Goal: Task Accomplishment & Management: Complete application form

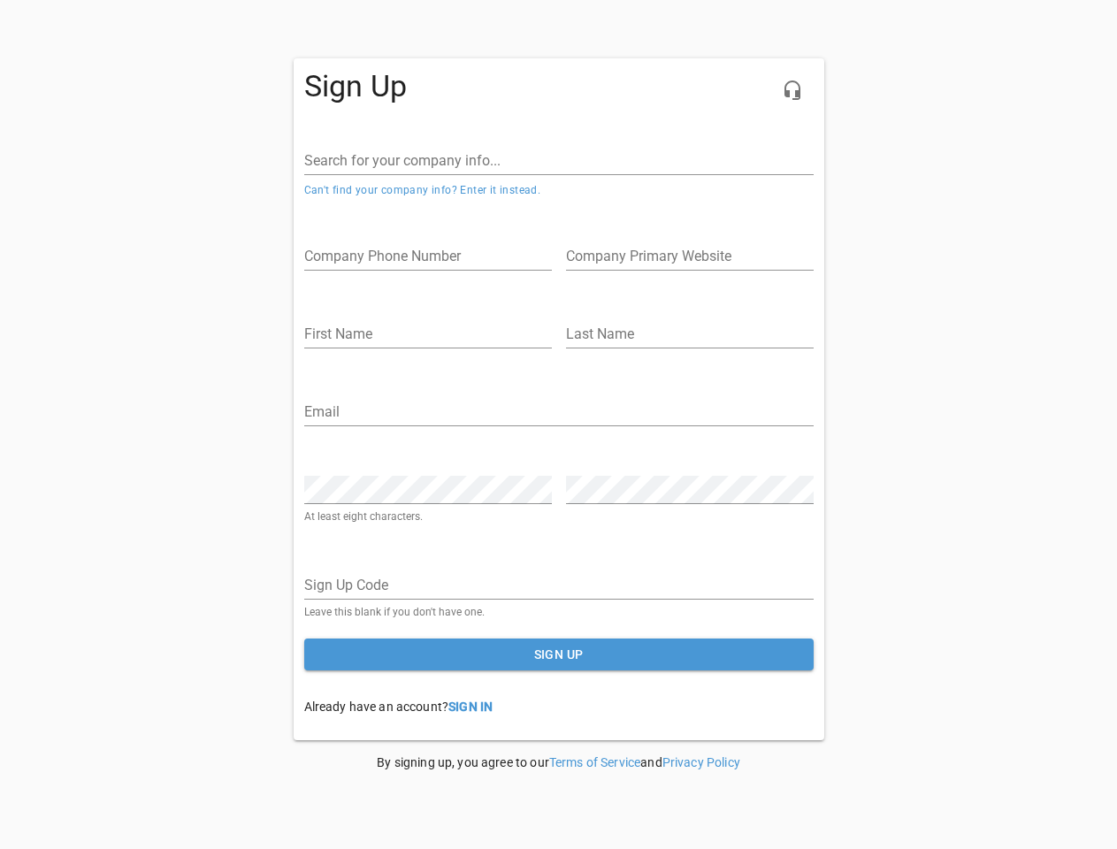
click at [792, 90] on icon "button" at bounding box center [792, 90] width 21 height 21
click at [559, 161] on input "Search for your company info..." at bounding box center [558, 161] width 509 height 28
click at [423, 190] on link "Can't find your company info? Enter it instead." at bounding box center [422, 190] width 237 height 12
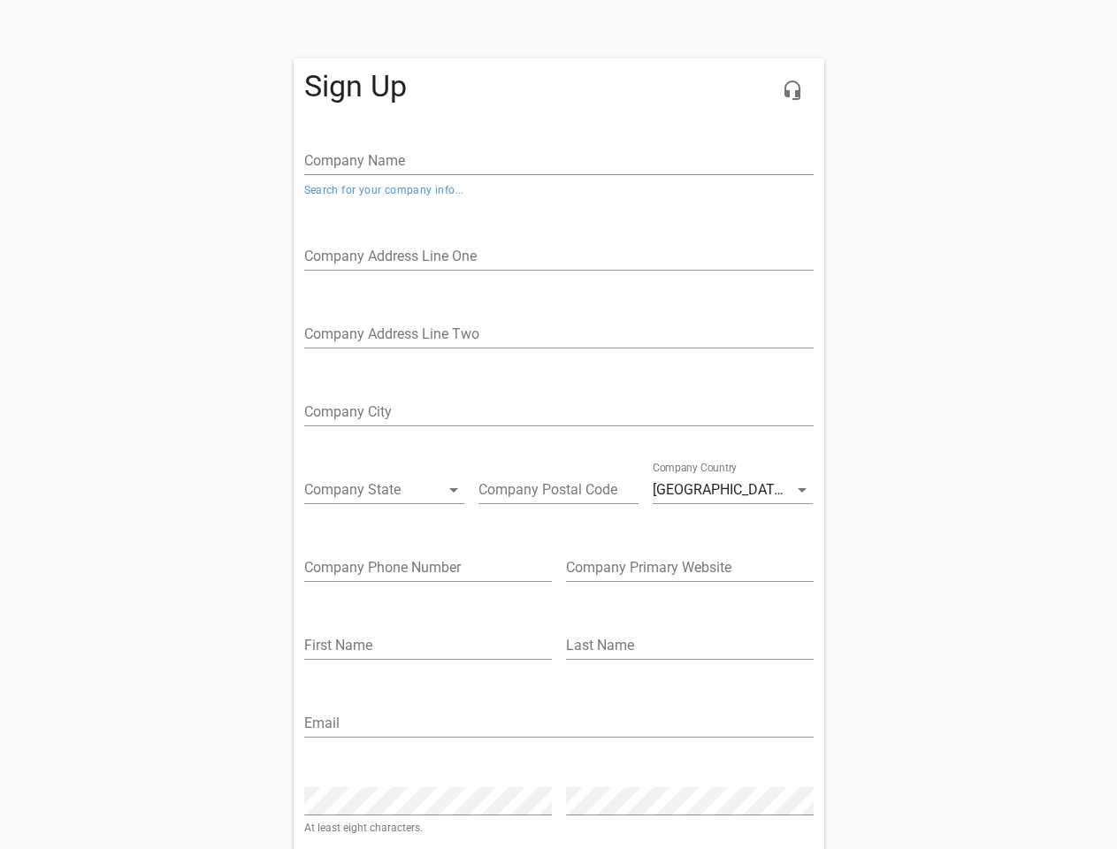
click at [428, 256] on input "text" at bounding box center [558, 256] width 509 height 28
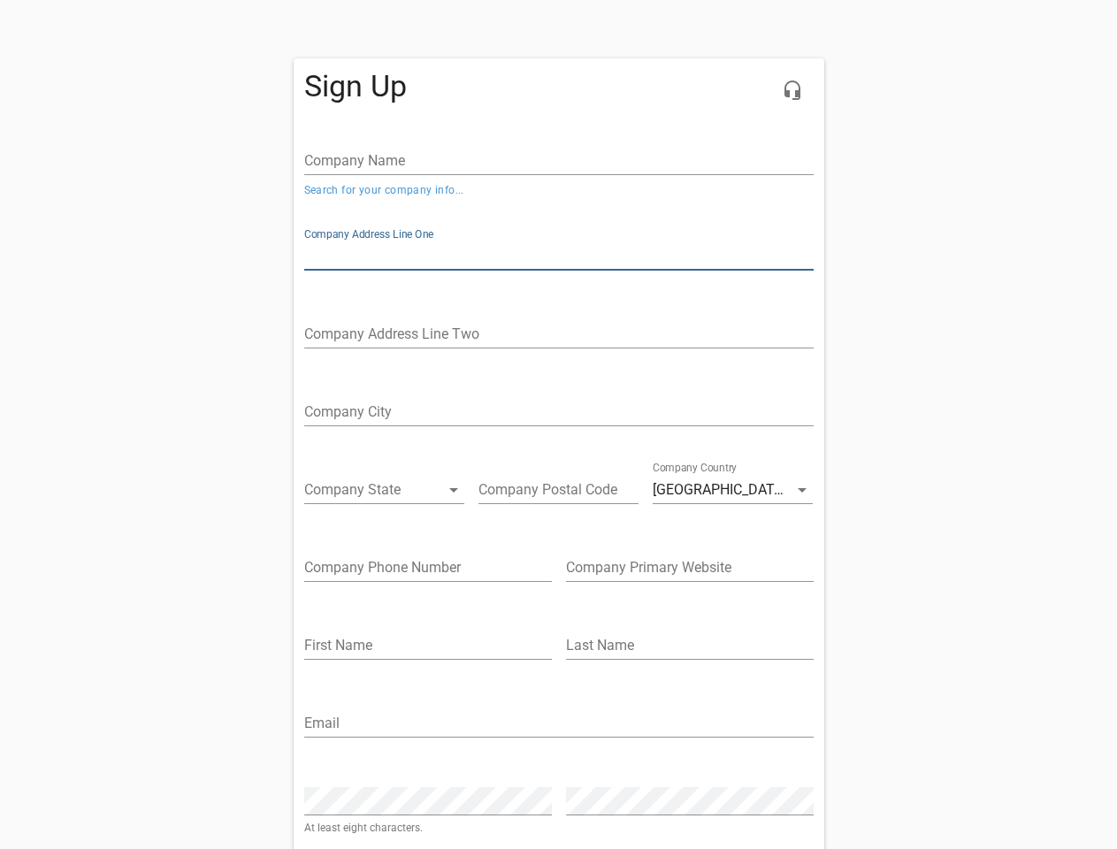
click at [690, 256] on input "text" at bounding box center [558, 256] width 509 height 28
click at [428, 334] on input "text" at bounding box center [558, 334] width 509 height 28
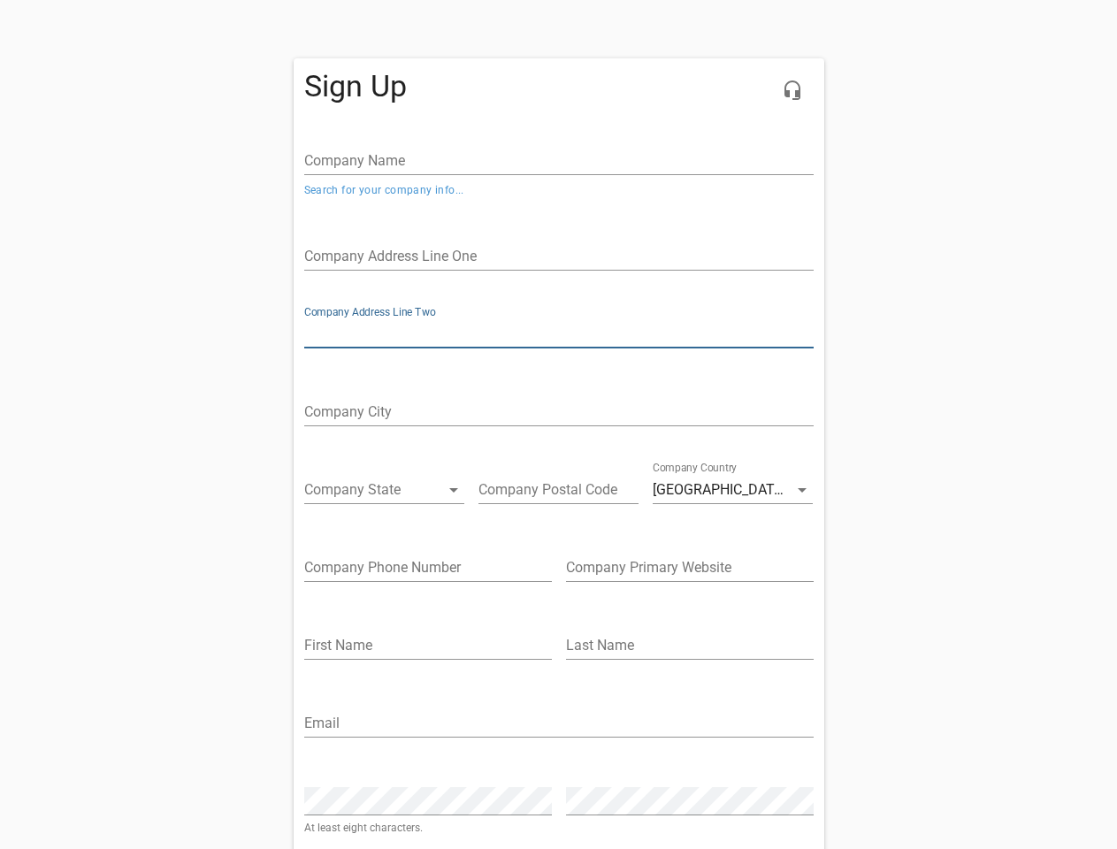
click at [690, 334] on input "text" at bounding box center [558, 334] width 509 height 28
click at [559, 412] on input "text" at bounding box center [558, 412] width 509 height 28
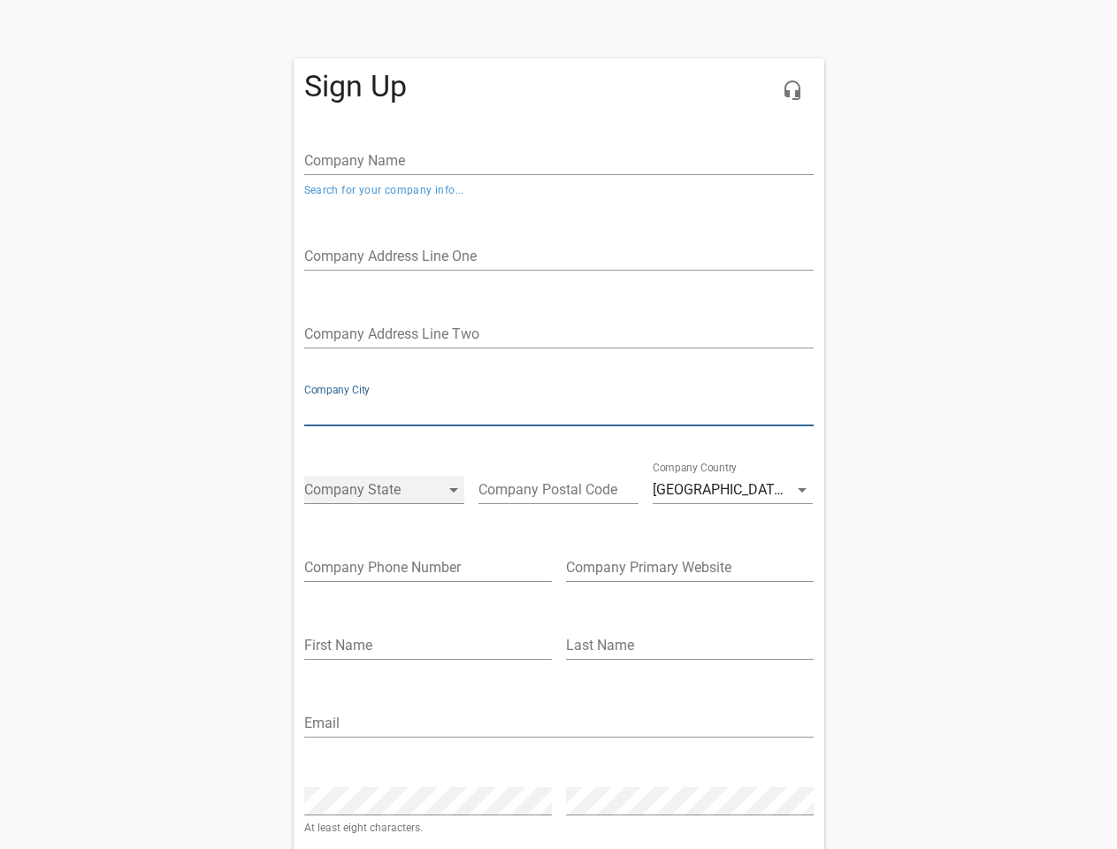
click at [428, 490] on select "[US_STATE] [US_STATE] [US_STATE] [US_STATE] [US_STATE] [US_STATE] [US_STATE] [U…" at bounding box center [384, 490] width 160 height 28
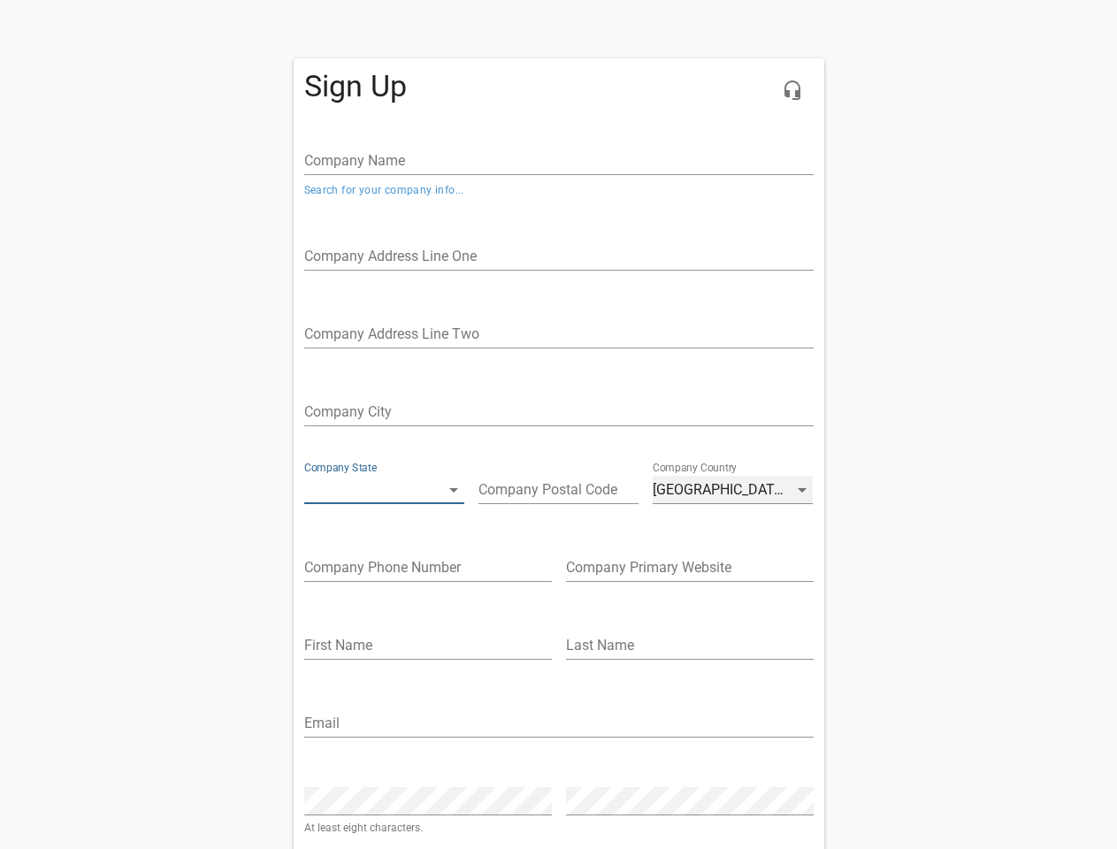
click at [690, 490] on div "[GEOGRAPHIC_DATA]" at bounding box center [733, 490] width 160 height 28
